Goal: Navigation & Orientation: Go to known website

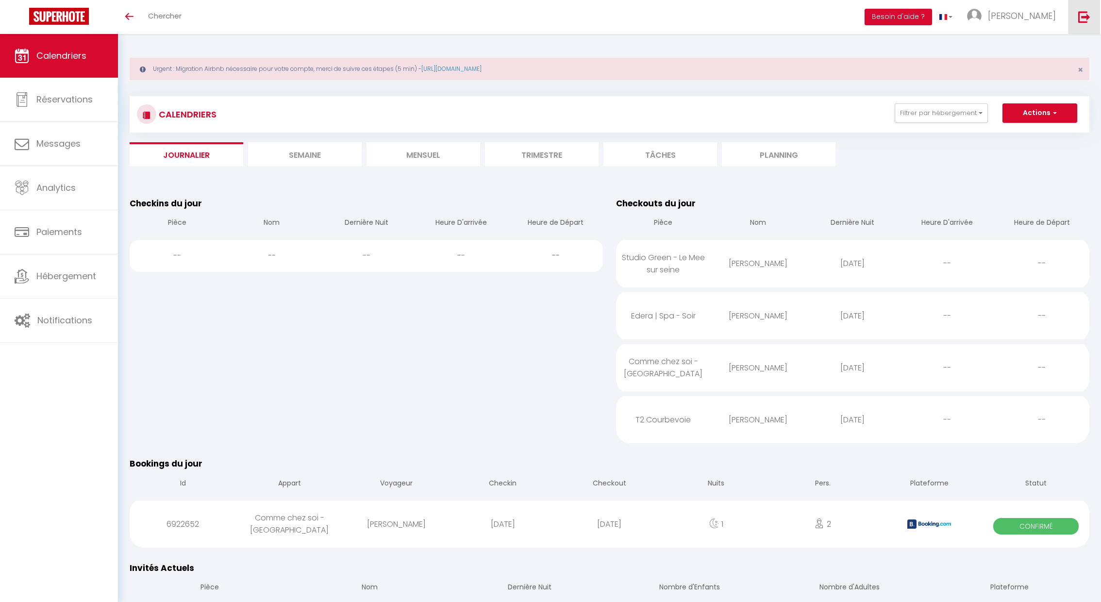
click at [1084, 19] on img at bounding box center [1084, 17] width 12 height 12
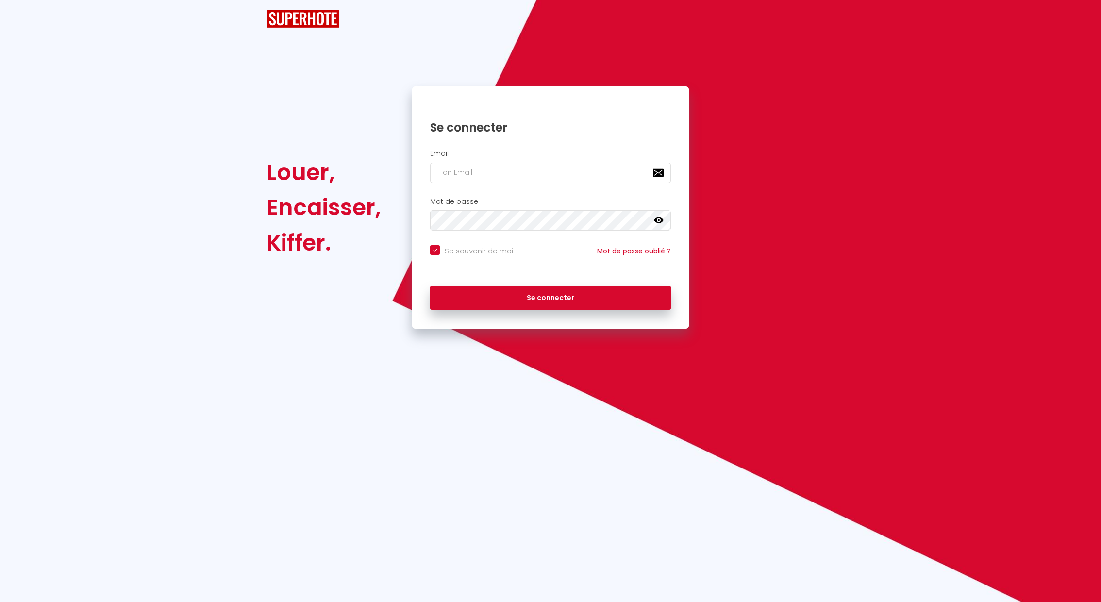
checkbox input "true"
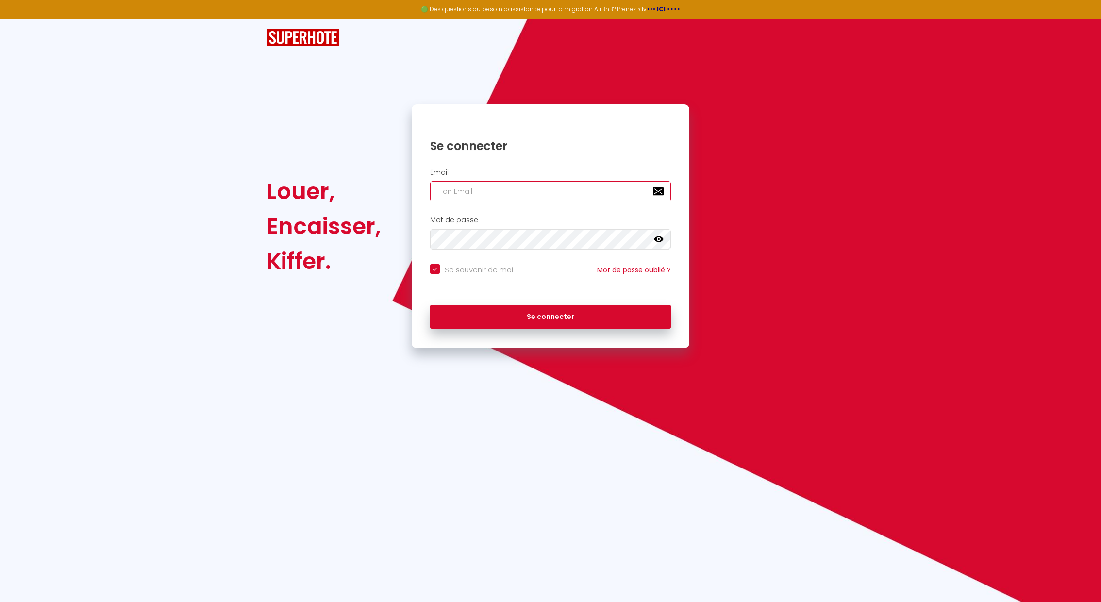
type input "Défault"
checkbox input "true"
drag, startPoint x: 487, startPoint y: 189, endPoint x: 286, endPoint y: 167, distance: 201.6
click at [286, 167] on div "Louer, Encaisser, Kiffer. Se connecter Email Défault Mot de passe false Se souv…" at bounding box center [550, 226] width 580 height 244
paste input "[EMAIL_ADDRESS][DOMAIN_NAME]"
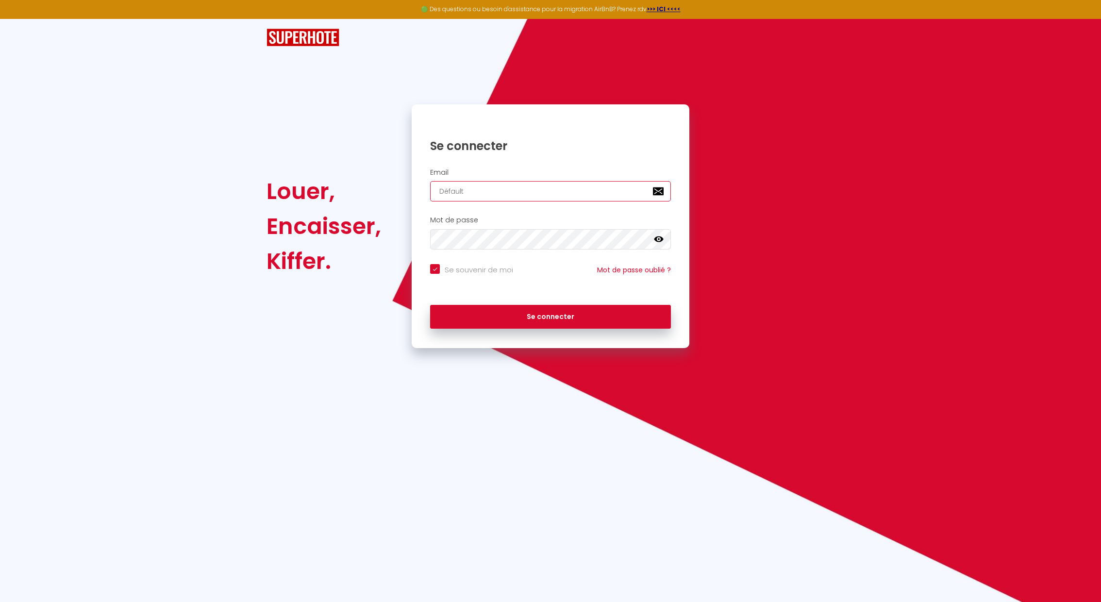
type input "[EMAIL_ADDRESS][DOMAIN_NAME]"
checkbox input "true"
type input "[EMAIL_ADDRESS][DOMAIN_NAME]"
click at [430, 305] on button "Se connecter" at bounding box center [550, 317] width 241 height 24
checkbox input "true"
